Goal: Task Accomplishment & Management: Manage account settings

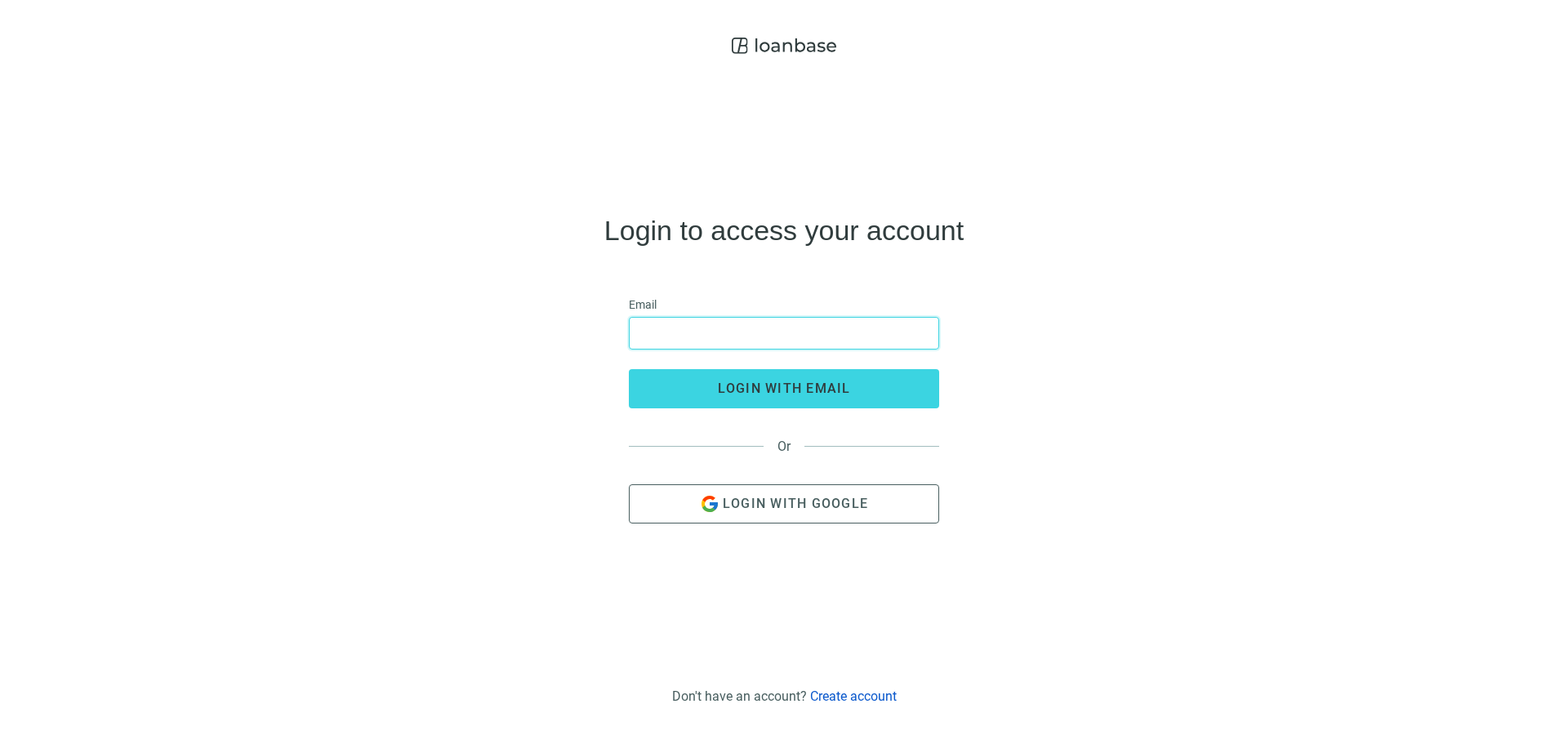
click at [759, 340] on input "email" at bounding box center [784, 334] width 289 height 31
type input "**********"
click at [629, 369] on button "login with email" at bounding box center [783, 389] width 310 height 39
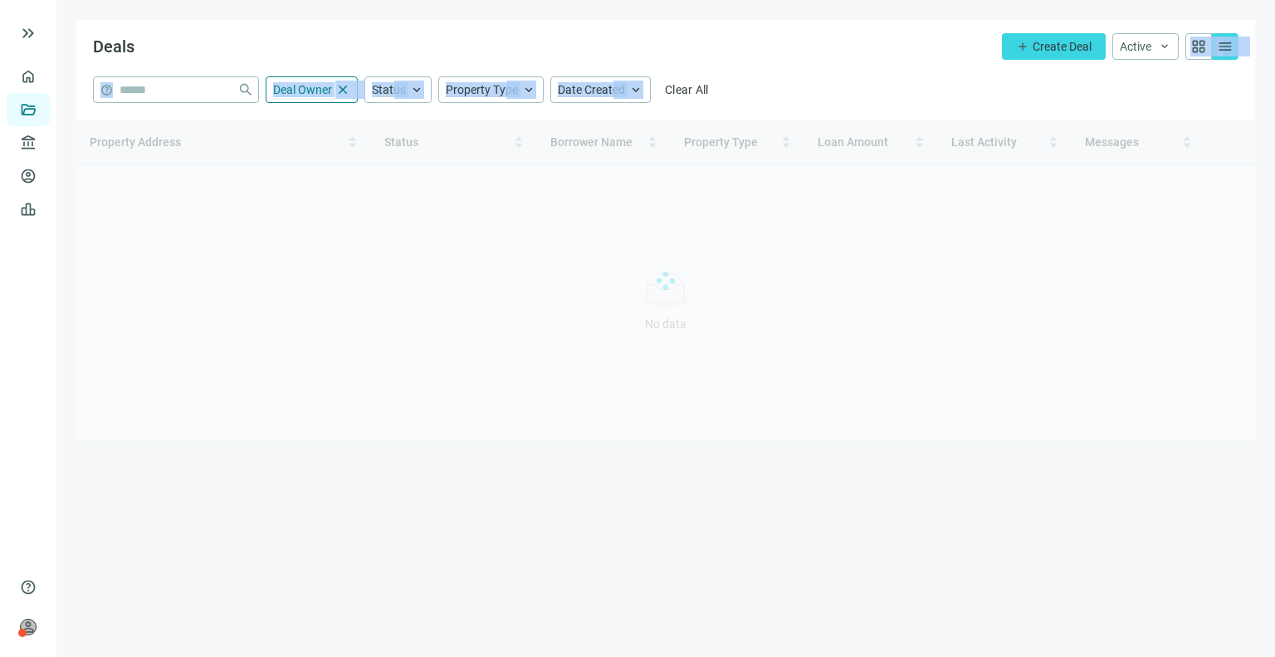
click at [960, 90] on main "Deals add Create Deal Active keyboard_arrow_down grid_view menu help close Deal…" at bounding box center [665, 328] width 1219 height 657
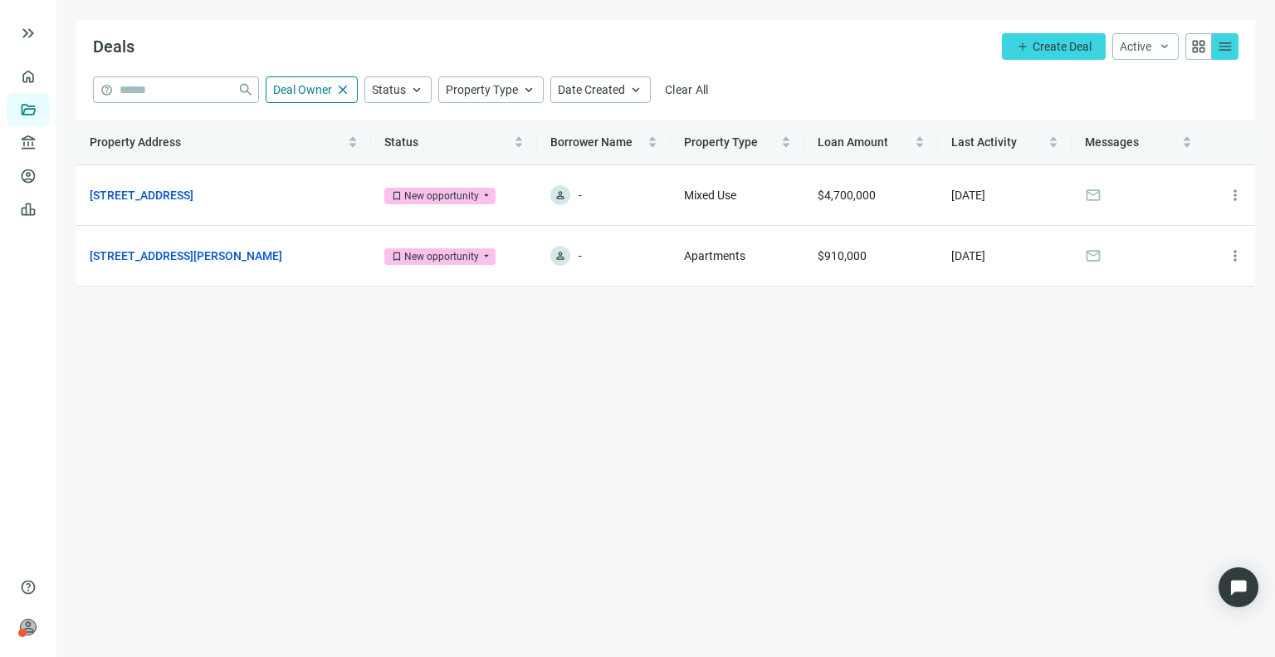
click at [639, 340] on main "Deals add Create Deal Active keyboard_arrow_down grid_view menu help close Deal…" at bounding box center [665, 328] width 1219 height 657
click at [193, 187] on link "3001 N Southport Ave, Chicago, IL 60657" at bounding box center [142, 195] width 104 height 18
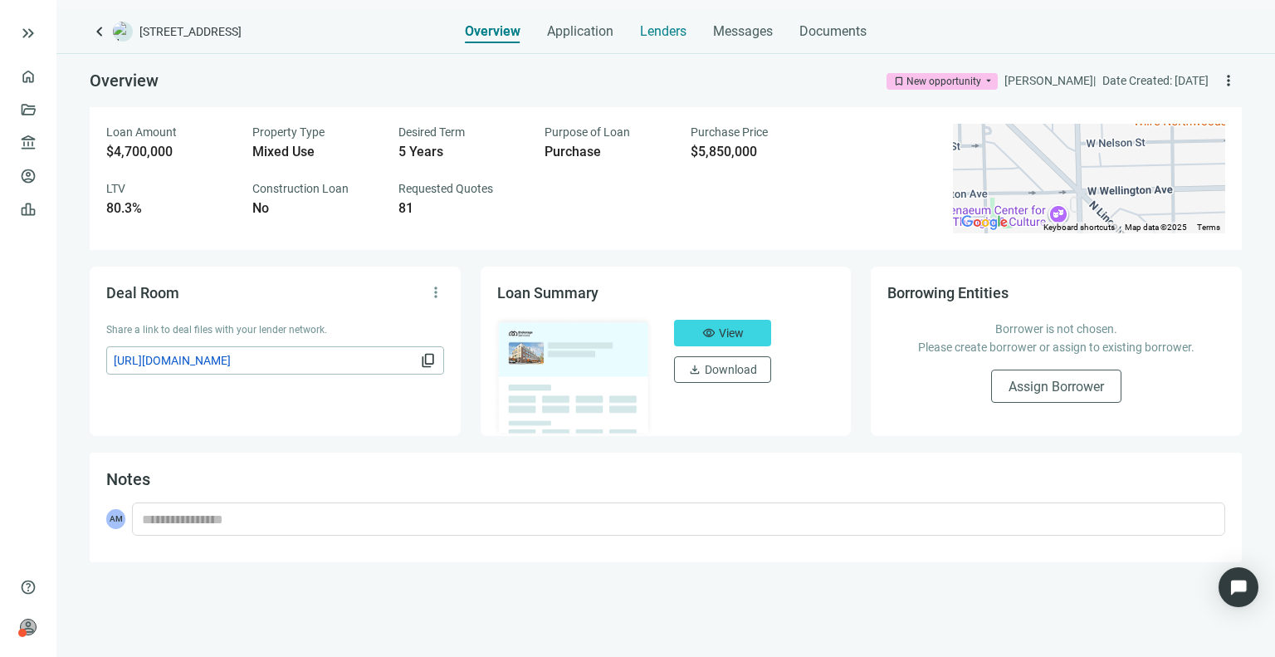
click at [663, 32] on span "Lenders" at bounding box center [663, 31] width 46 height 17
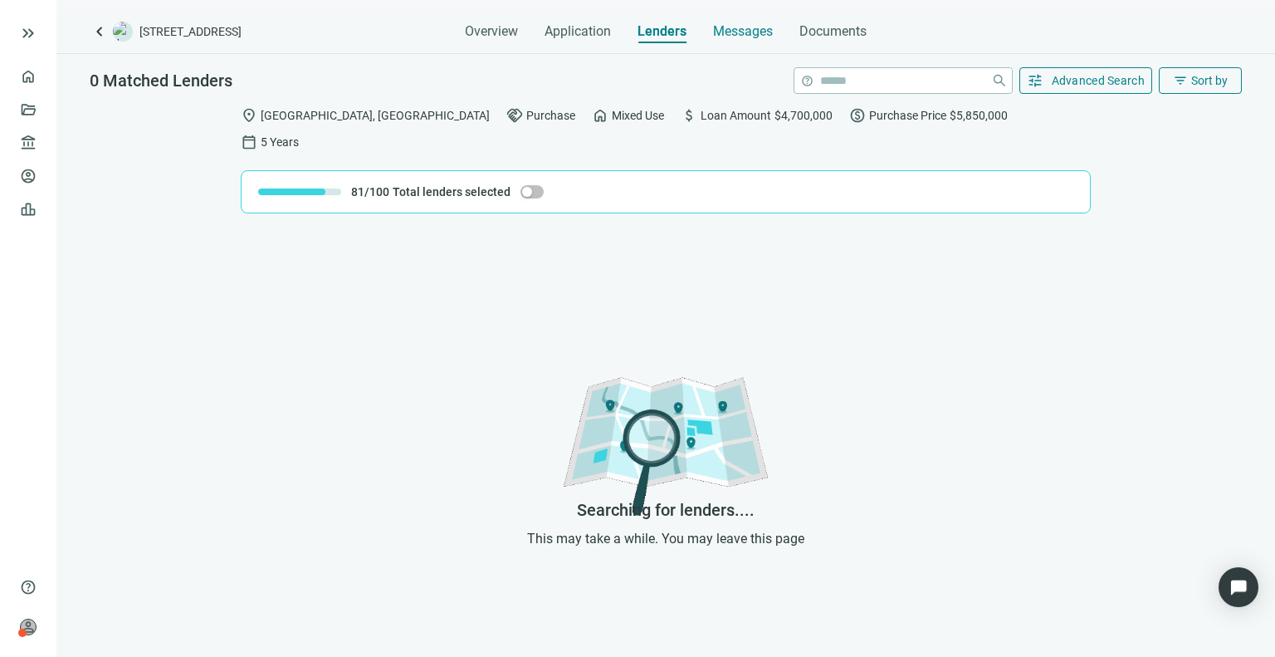
click at [770, 34] on span "Messages" at bounding box center [743, 31] width 60 height 16
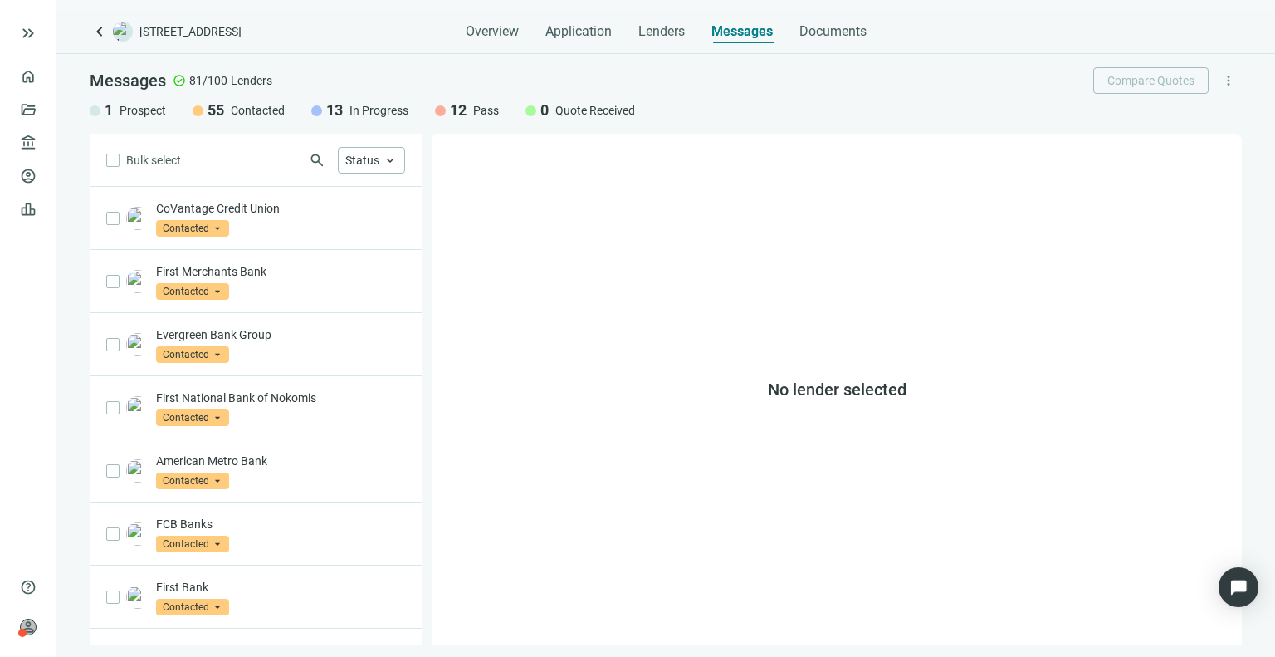
click at [895, 105] on div "1 Prospect 55 Contacted 13 In Progress 12 Pass 0 Quote Received" at bounding box center [666, 110] width 1152 height 20
click at [362, 51] on div "keyboard_arrow_left 3001 N Southport Ave, Chicago, IL 60657 Overview Applicatio…" at bounding box center [665, 333] width 1219 height 647
click at [405, 46] on div "keyboard_arrow_left 3001 N Southport Ave, Chicago, IL 60657 Overview Applicatio…" at bounding box center [665, 333] width 1219 height 647
click at [608, 225] on div "No lender selected" at bounding box center [837, 389] width 810 height 511
